Goal: Task Accomplishment & Management: Manage account settings

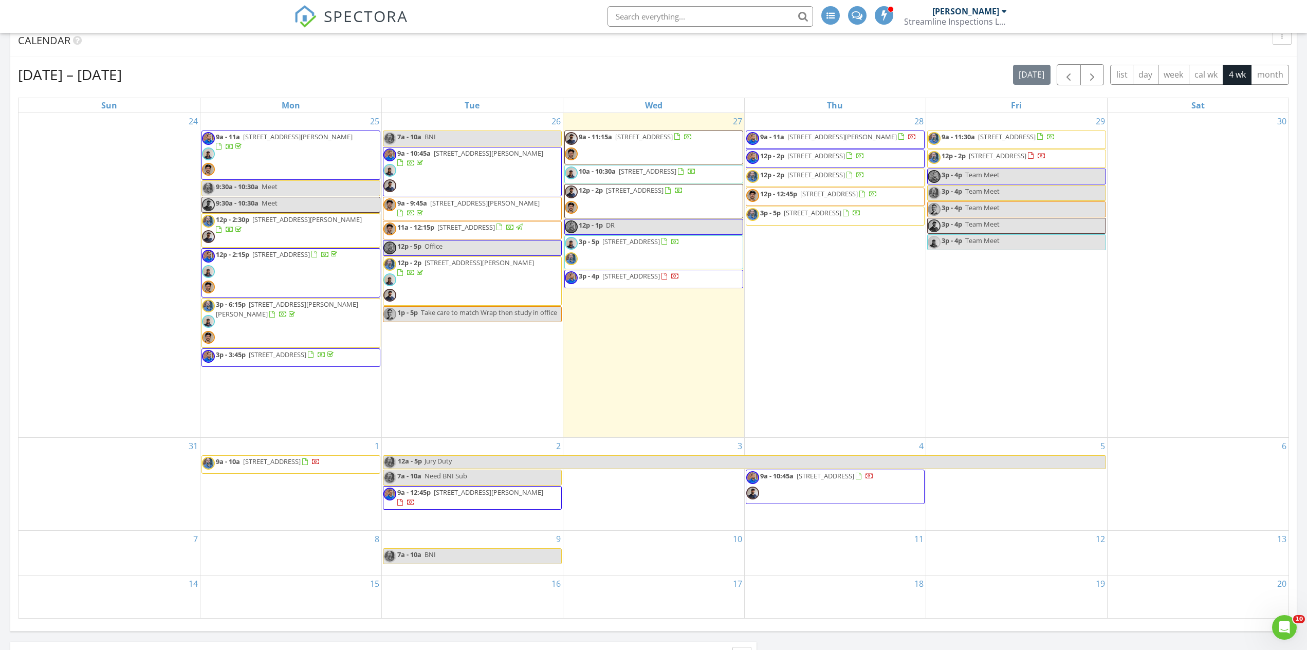
scroll to position [1227, 1316]
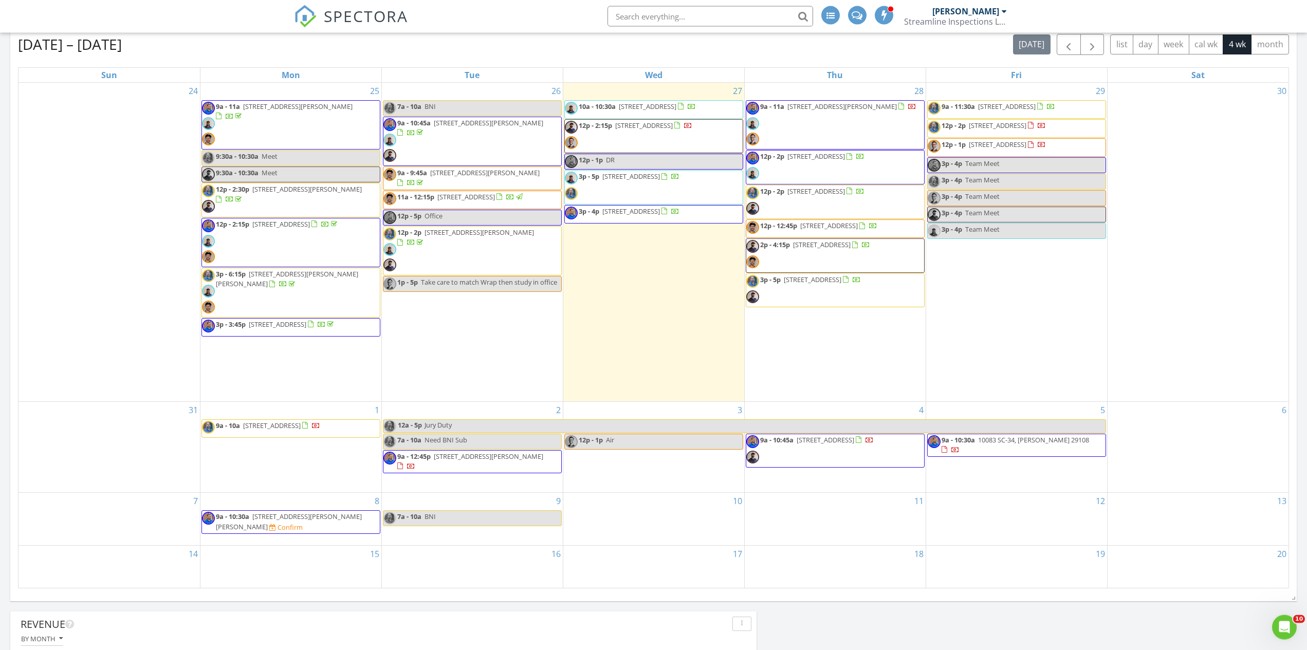
scroll to position [217, 0]
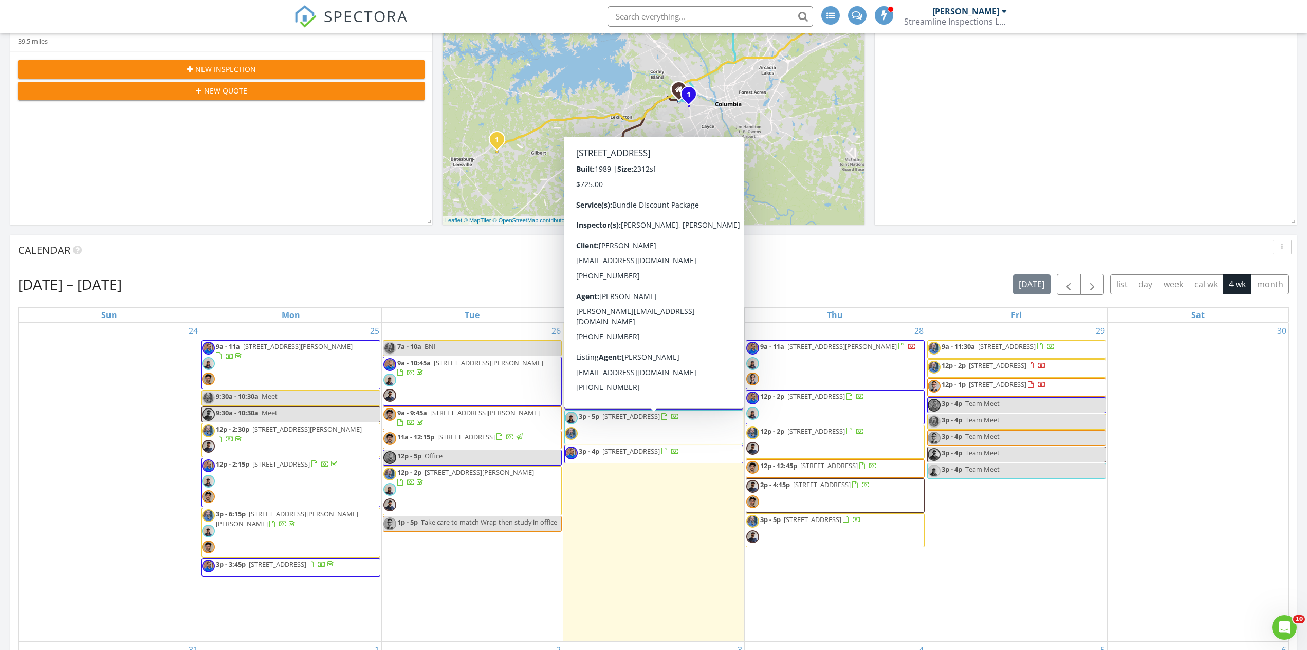
click at [635, 433] on span "3p - 5p 353 Little Creek Dr, LEESVILLE 29070" at bounding box center [622, 427] width 115 height 31
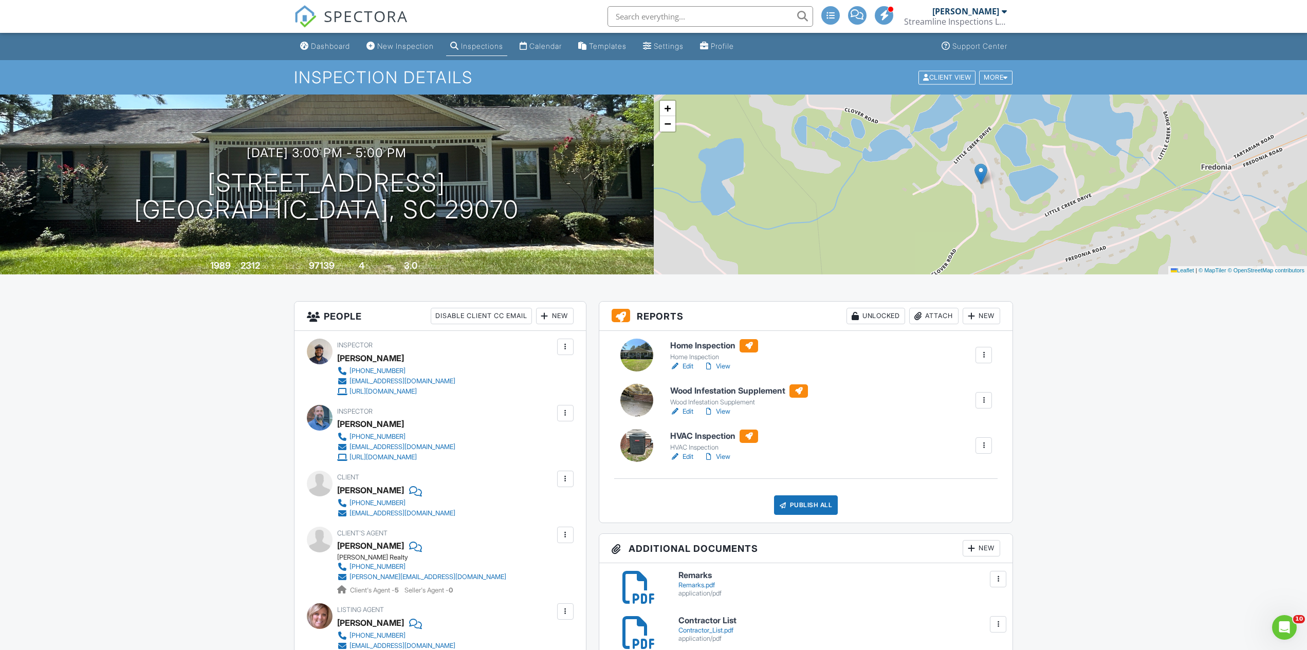
click at [730, 458] on link "View" at bounding box center [717, 457] width 27 height 10
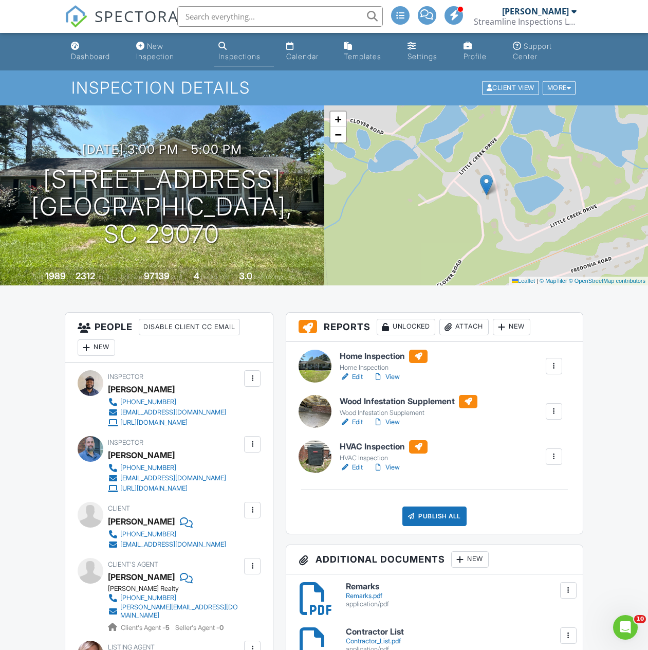
click at [400, 422] on link "View" at bounding box center [386, 422] width 27 height 10
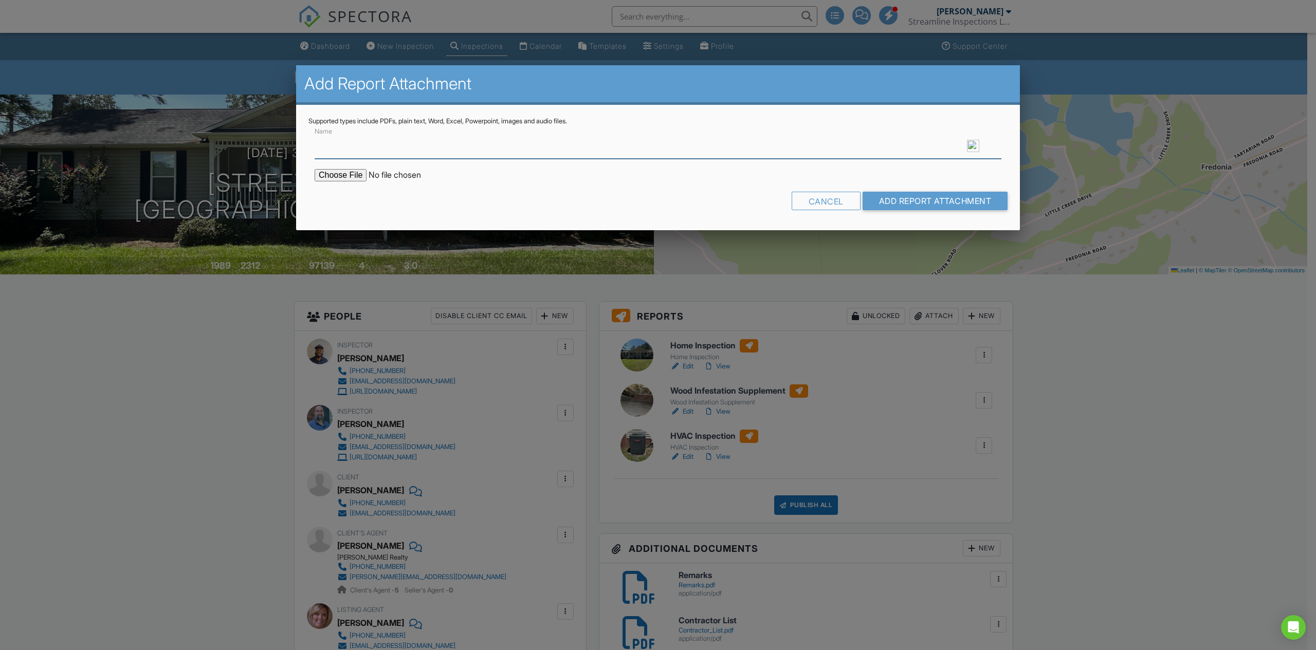
click at [332, 144] on input "Name" at bounding box center [658, 146] width 687 height 25
type input "Wood Infestation Report"
click at [341, 174] on input "file" at bounding box center [402, 175] width 175 height 12
type input "C:\fakepath\Little 353 CL-100.pdf"
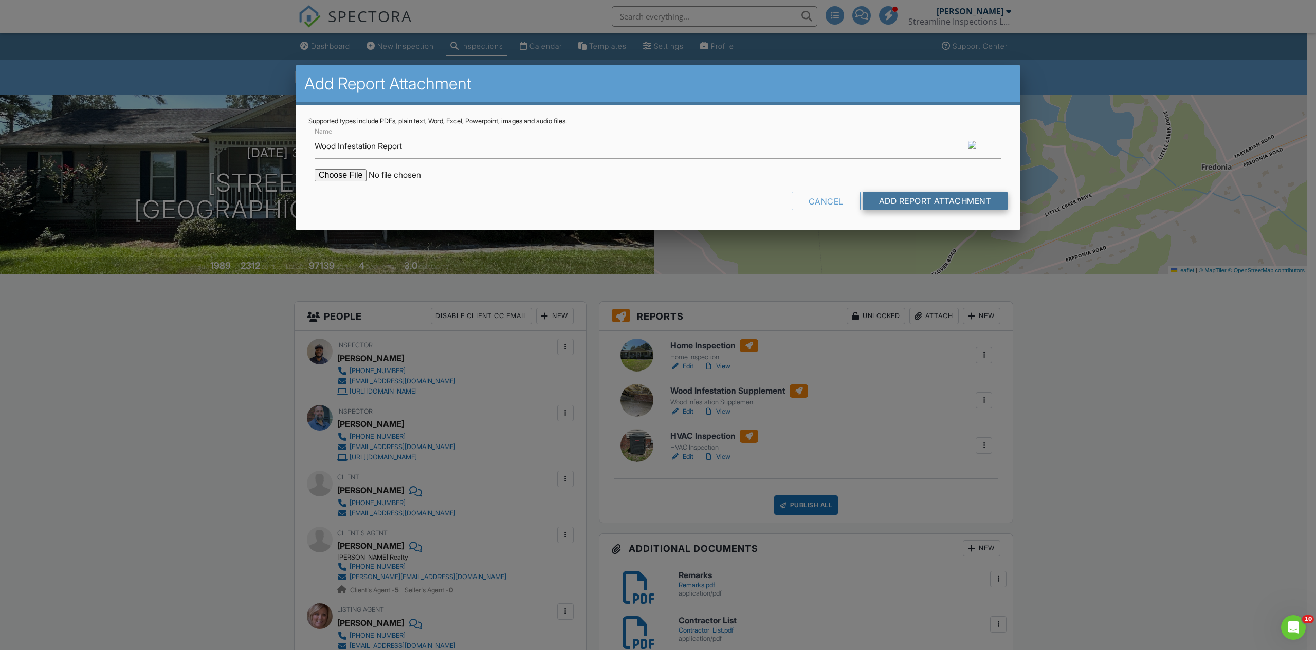
click at [940, 206] on input "Add Report Attachment" at bounding box center [934, 201] width 145 height 19
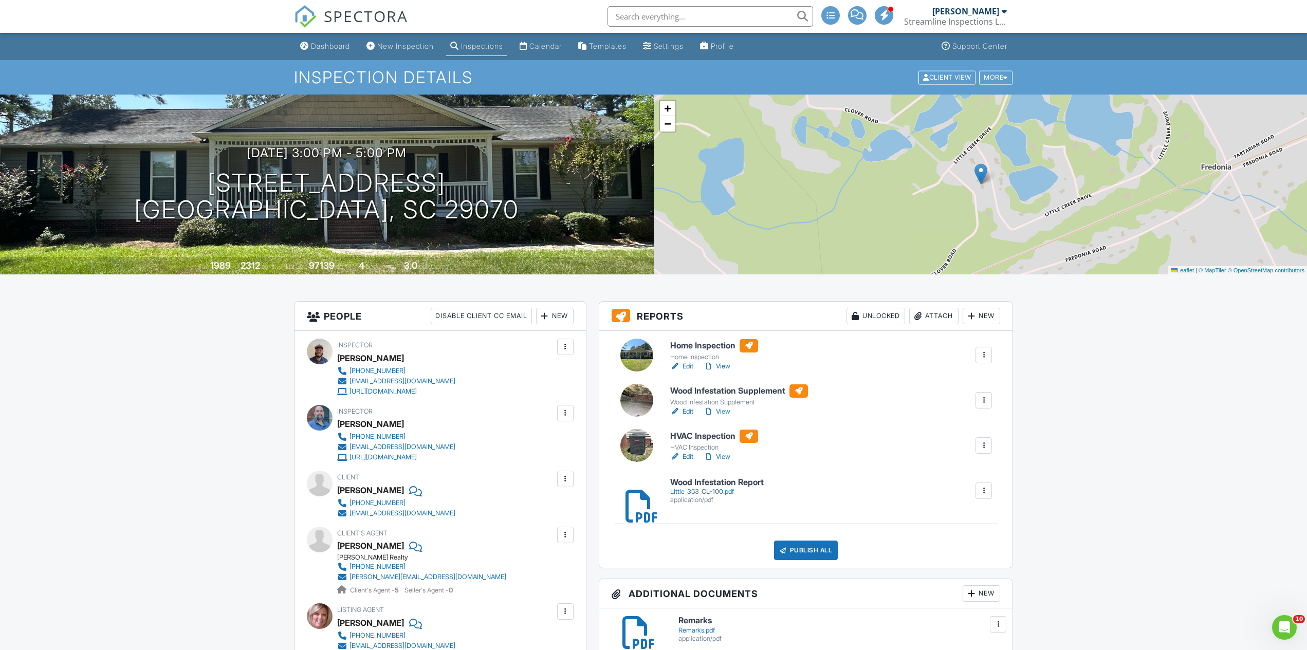
drag, startPoint x: 708, startPoint y: 491, endPoint x: 699, endPoint y: 494, distance: 9.1
click at [707, 491] on div "Little_353_CL-100.pdf" at bounding box center [717, 492] width 94 height 8
click at [729, 367] on link "View" at bounding box center [717, 366] width 27 height 10
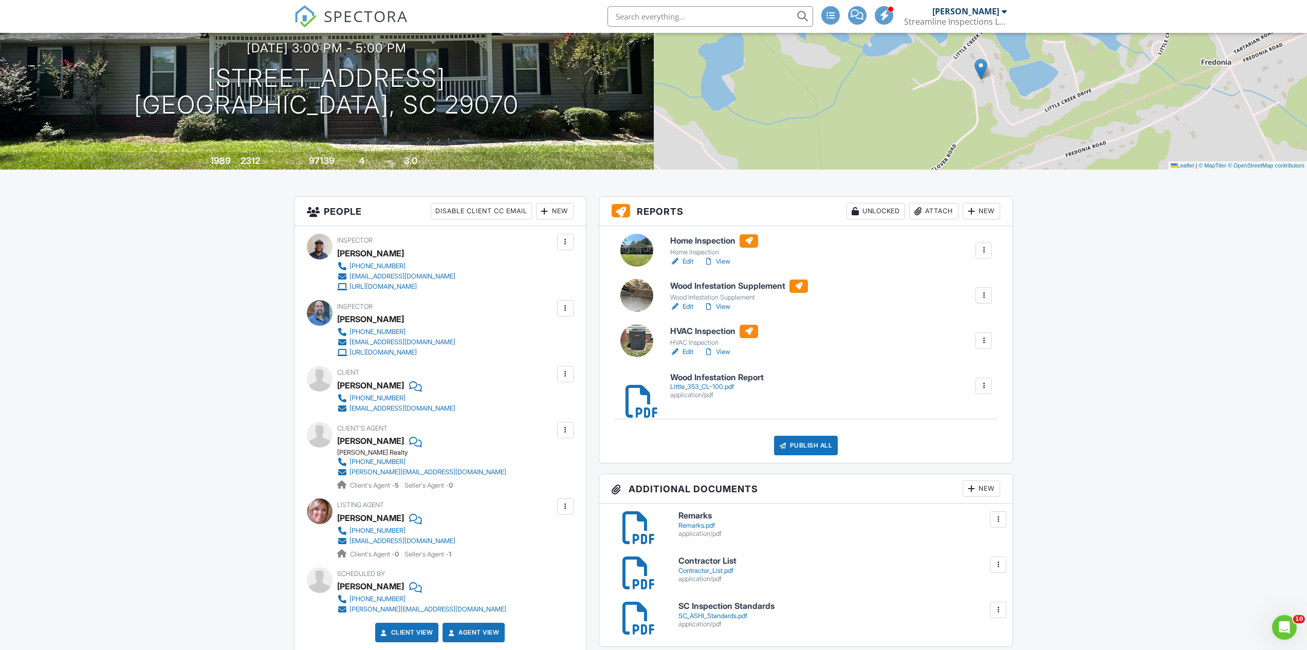
click at [814, 445] on div "Publish All" at bounding box center [806, 446] width 64 height 20
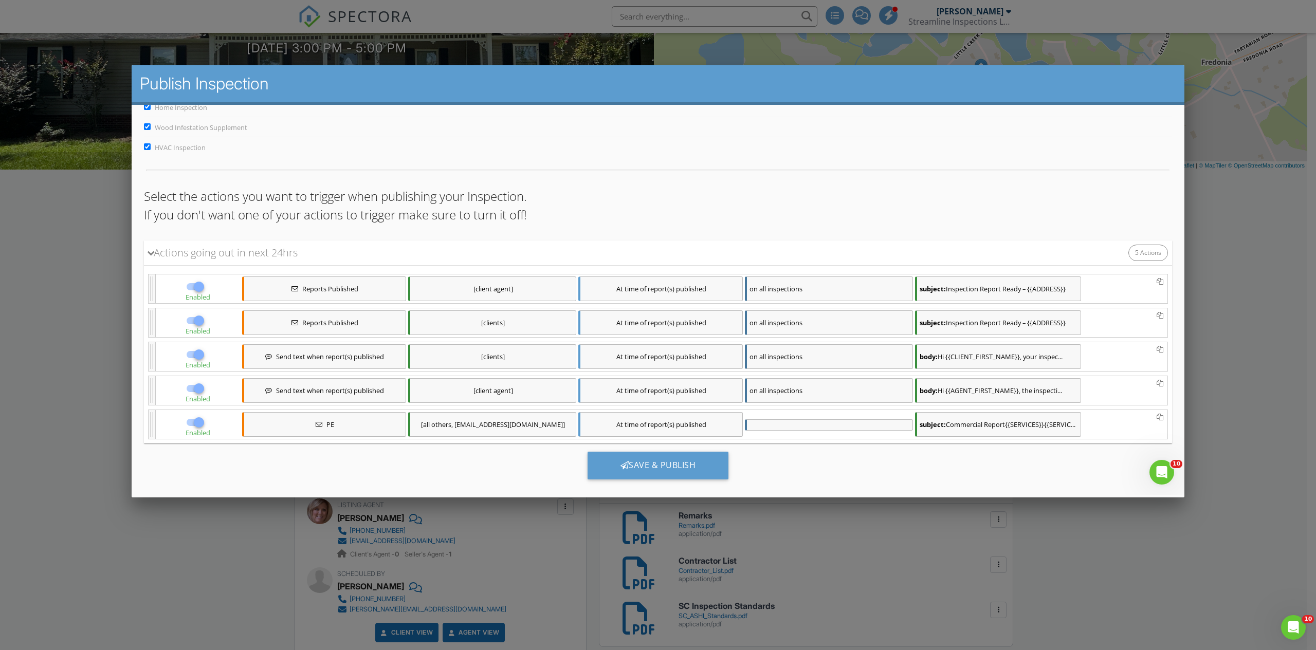
scroll to position [53, 0]
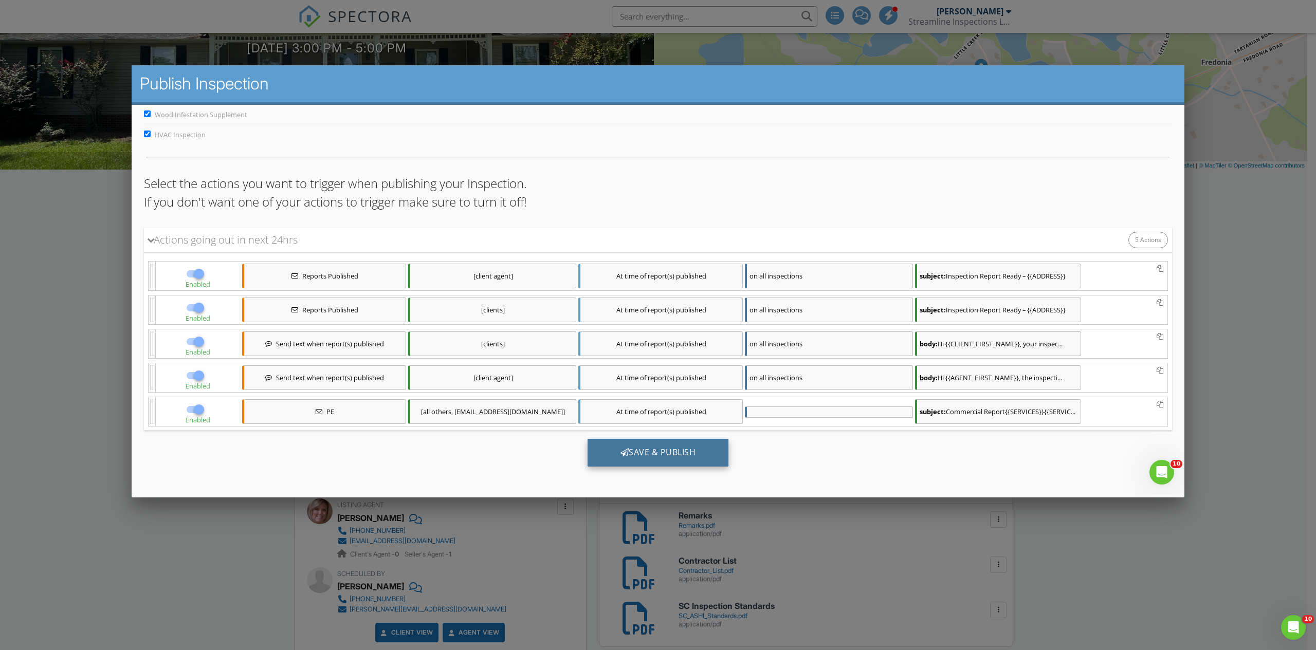
click at [660, 445] on div "Save & Publish" at bounding box center [657, 452] width 141 height 28
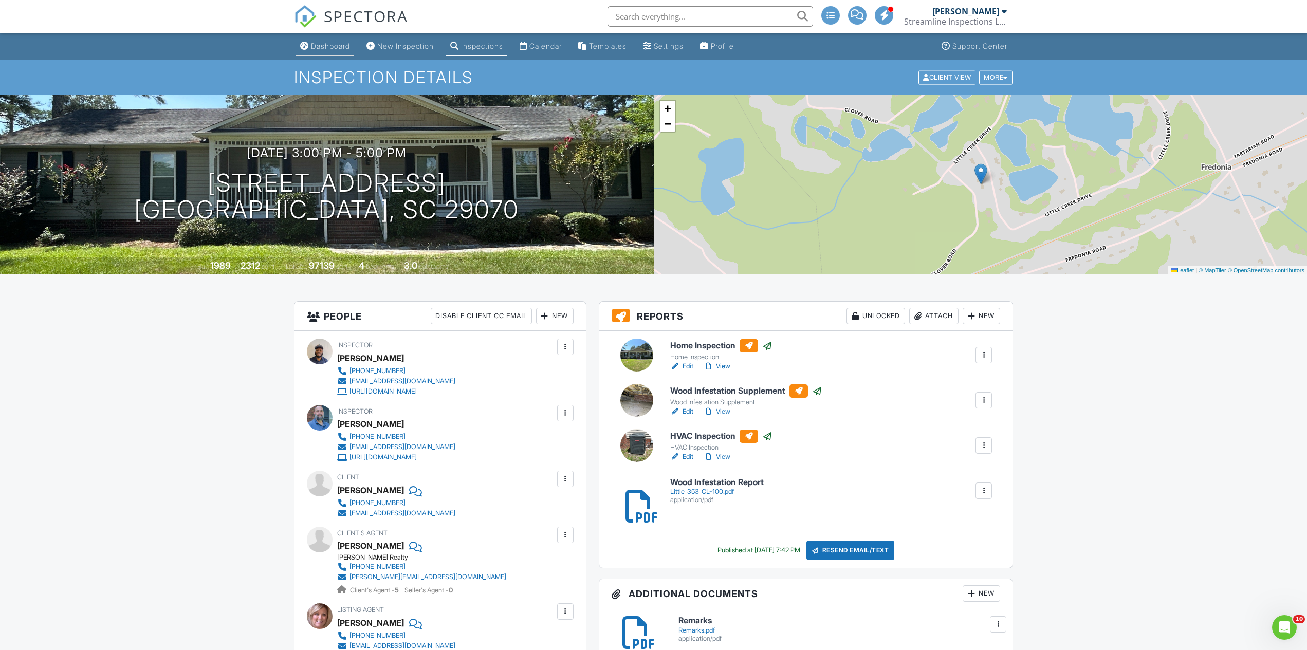
click at [331, 46] on div "Dashboard" at bounding box center [330, 46] width 39 height 9
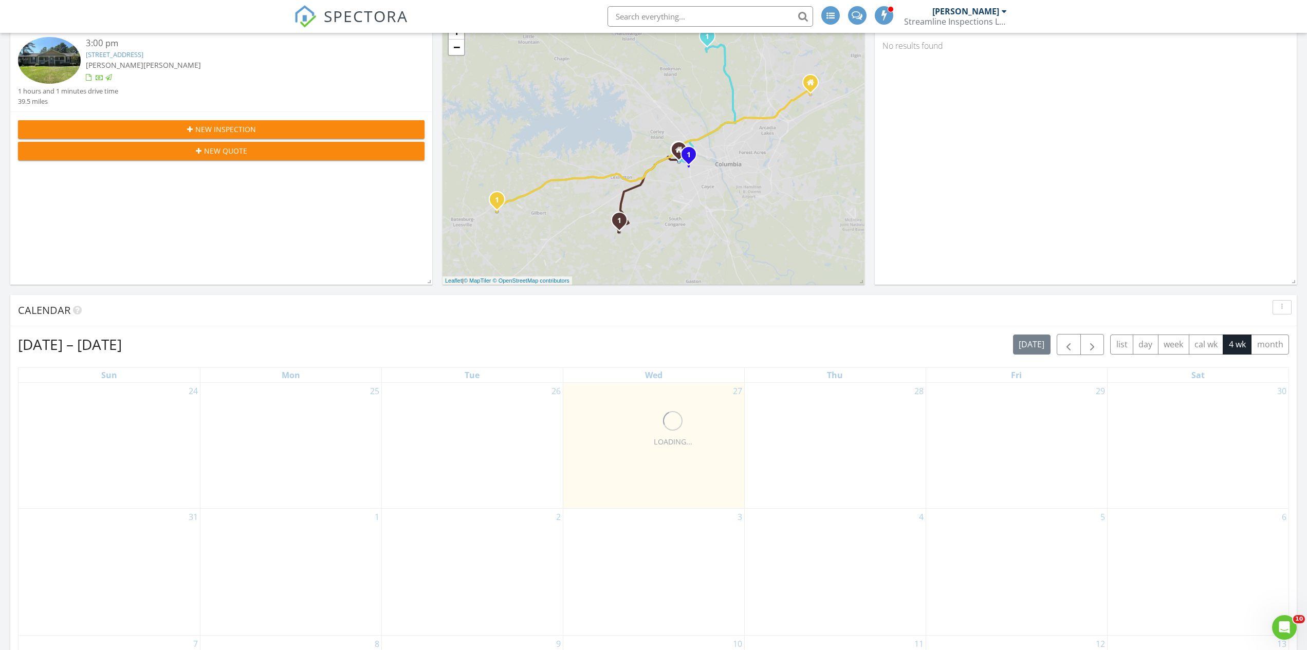
scroll to position [272, 746]
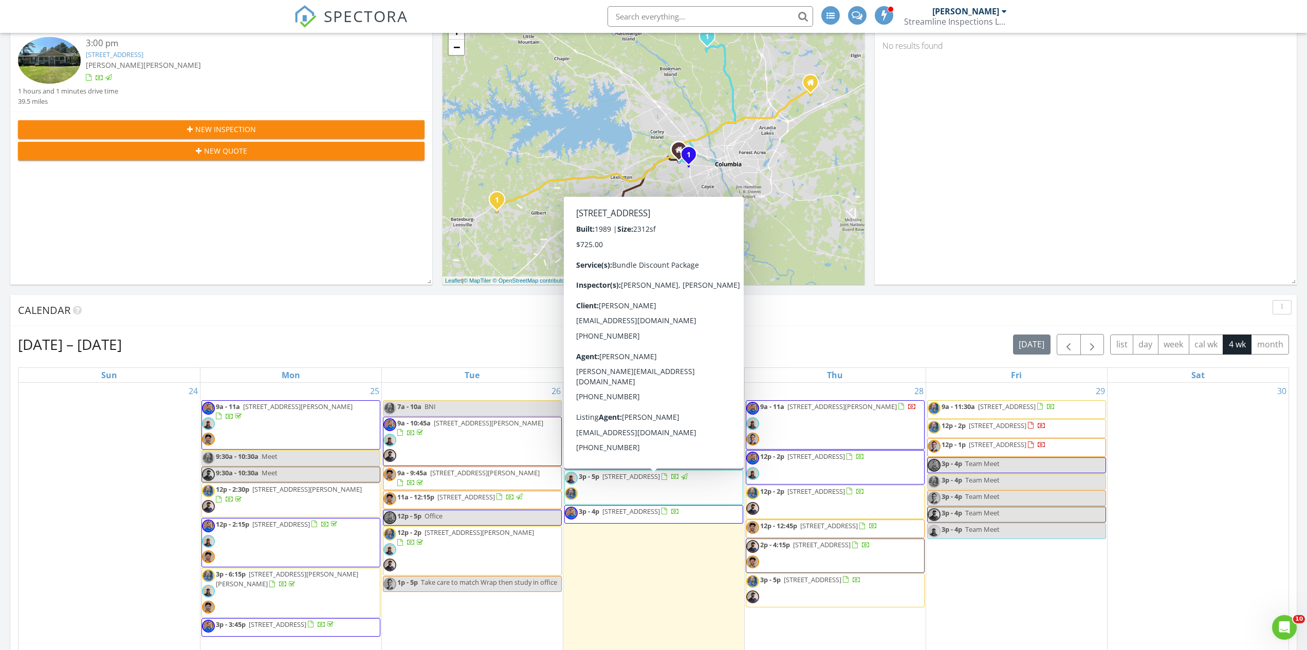
click at [650, 481] on span "[STREET_ADDRESS]" at bounding box center [631, 476] width 58 height 9
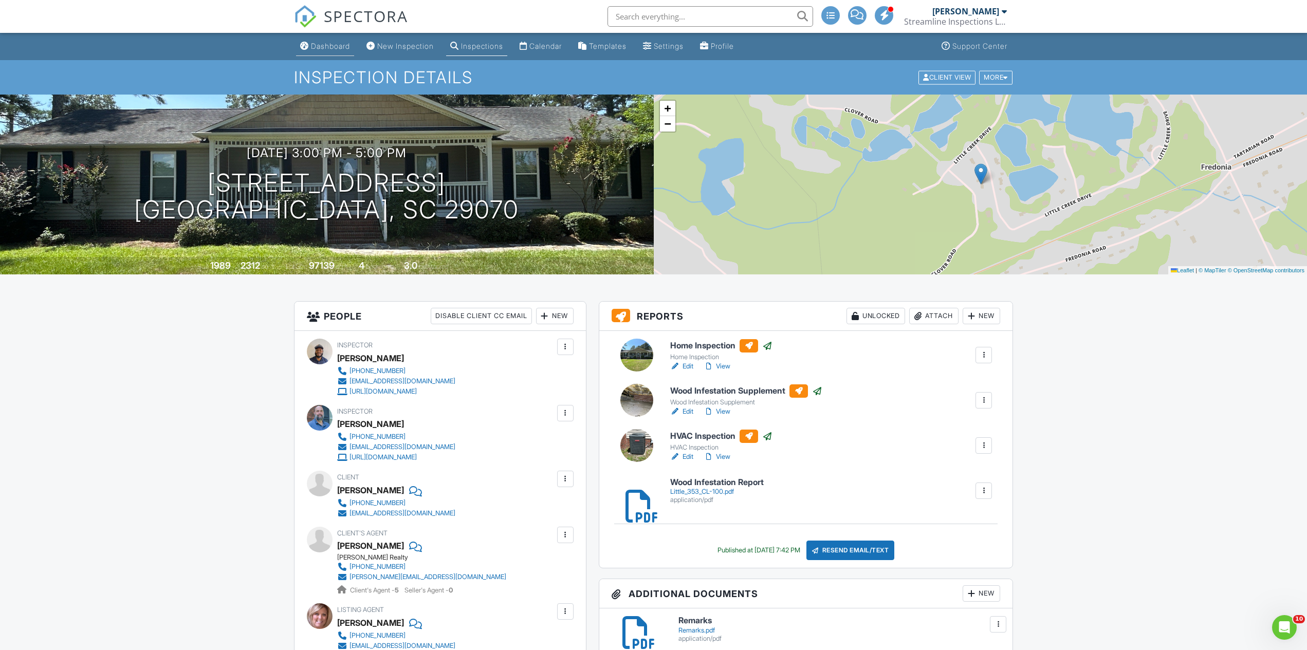
click at [339, 44] on div "Dashboard" at bounding box center [330, 46] width 39 height 9
